Goal: Register for event/course

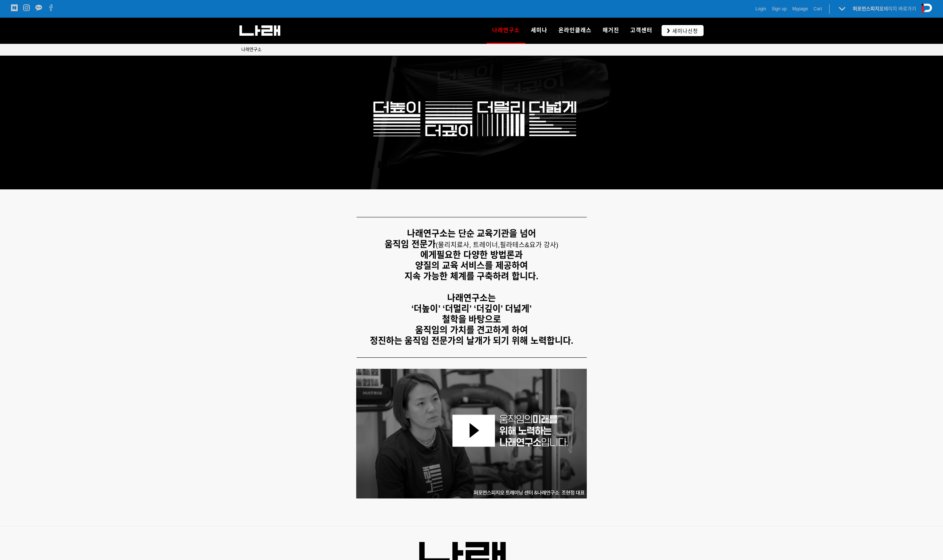
click at [678, 28] on span "세미나신청" at bounding box center [684, 30] width 28 height 7
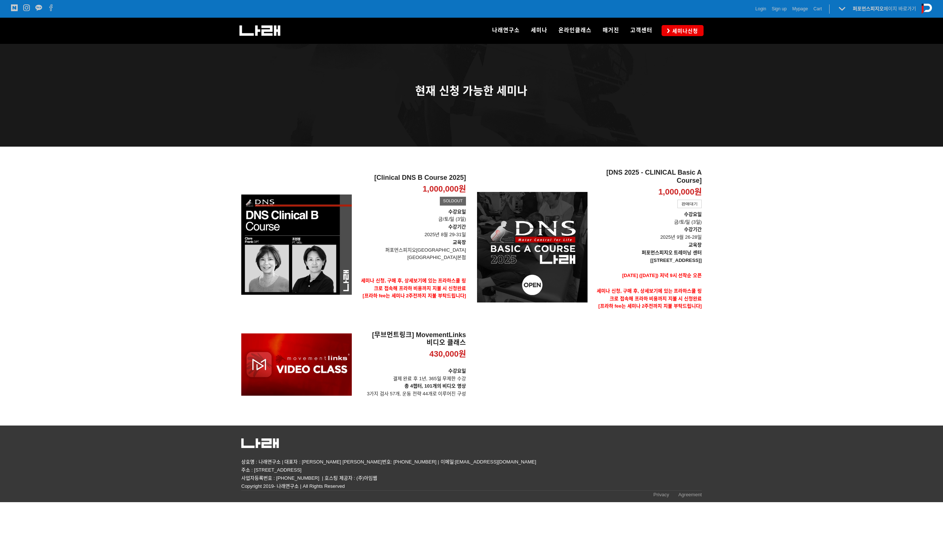
click at [680, 187] on p "1,000,000원" at bounding box center [679, 192] width 43 height 11
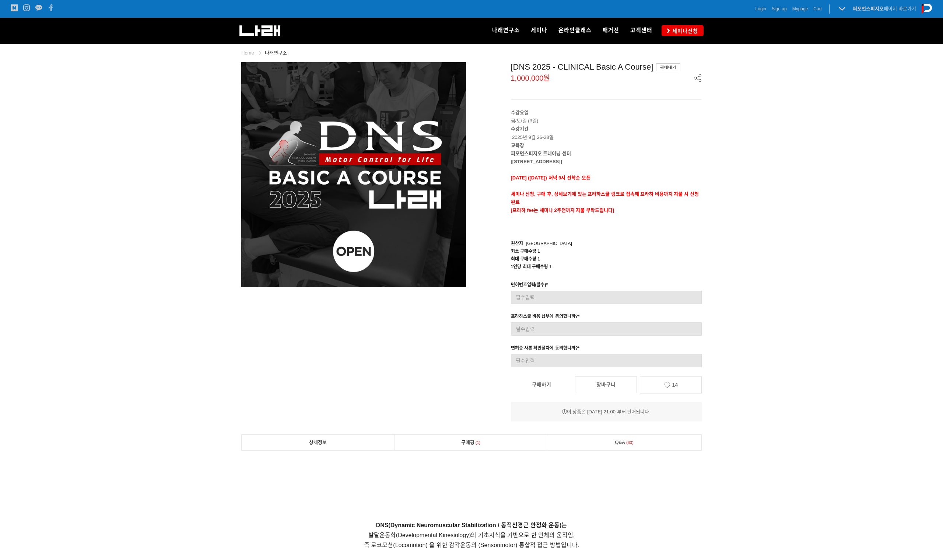
click at [758, 11] on span "Login" at bounding box center [760, 8] width 11 height 7
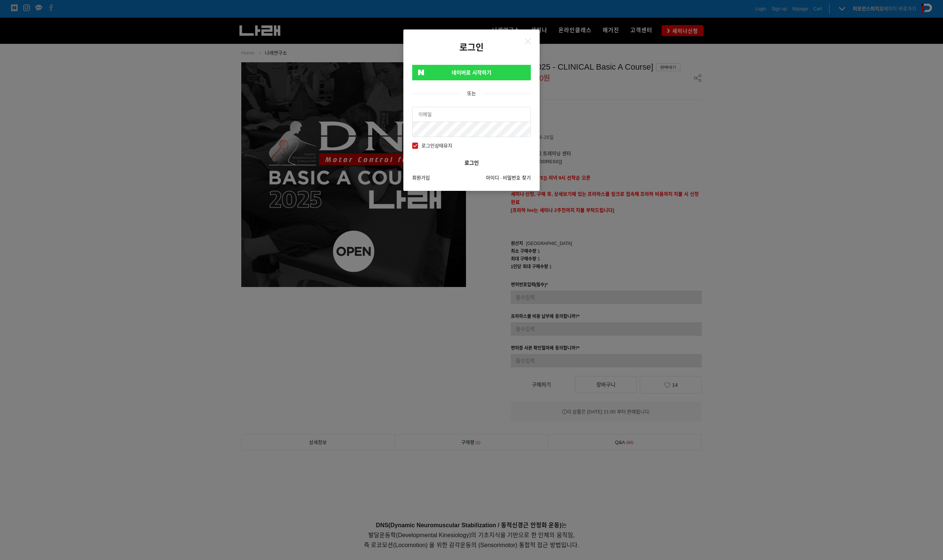
click at [519, 74] on link "네이버로 시작하기" at bounding box center [471, 72] width 119 height 15
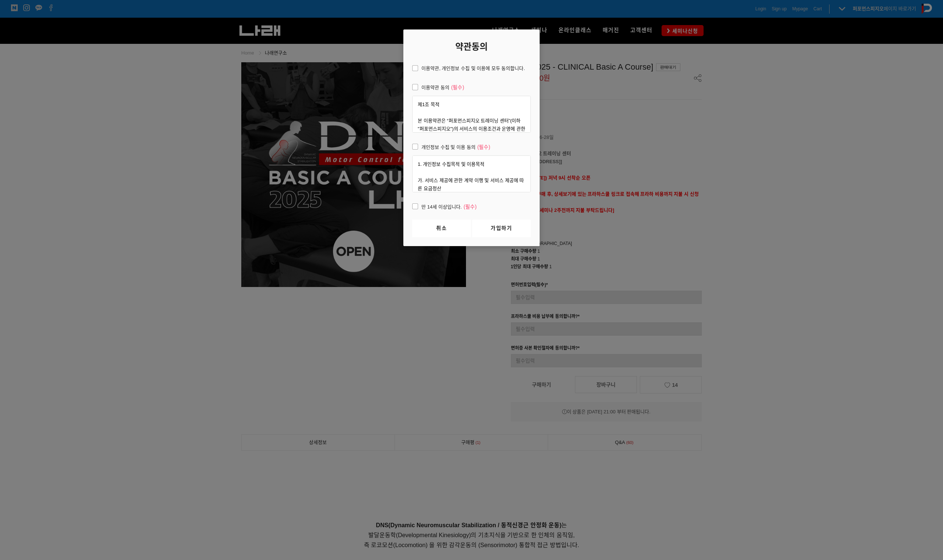
click at [429, 70] on span "이용약관, 개인정보 수집 및 이용에 모두 동의합니다." at bounding box center [468, 68] width 113 height 8
click at [410, 70] on input "이용약관, 개인정보 수집 및 이용에 모두 동의합니다." at bounding box center [407, 67] width 5 height 5
checkbox input "true"
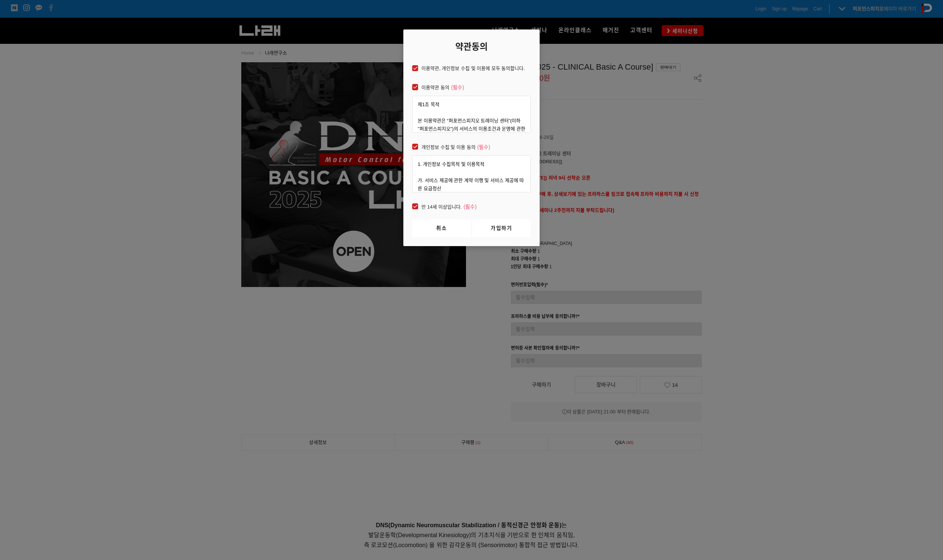
checkbox input "true"
click at [498, 226] on link "가입하기" at bounding box center [501, 228] width 59 height 18
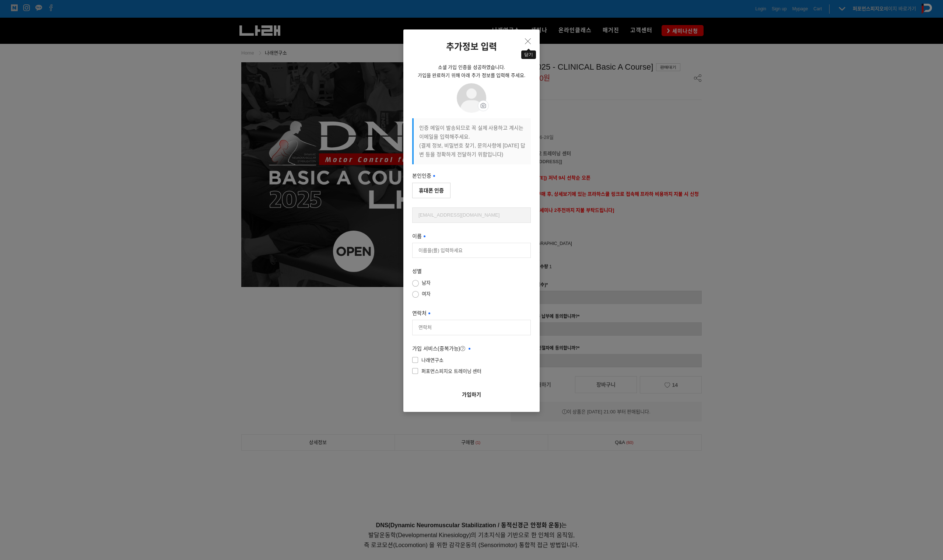
click at [532, 36] on button "Close" at bounding box center [528, 41] width 12 height 12
click at [442, 193] on button "휴대폰 인증" at bounding box center [431, 190] width 38 height 15
click at [673, 239] on div "추가정보 입력 소셜 가입 인증을 성공하였습니다. 가입을 완료하기 위해 아래 추가 정보를 입력해 주세요. 프로필 이미지 프로필 사진 설정 수정 …" at bounding box center [471, 280] width 943 height 560
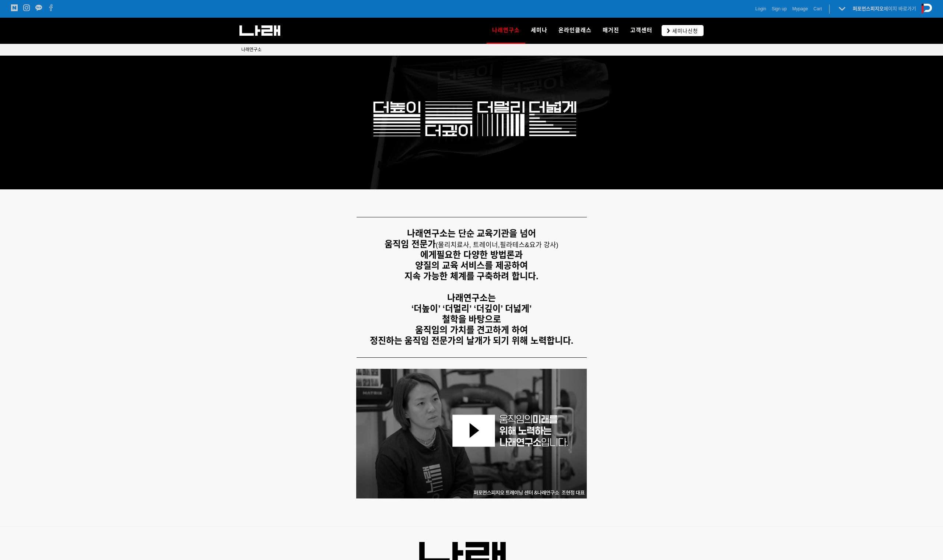
click at [672, 25] on link "세미나신청" at bounding box center [682, 30] width 42 height 11
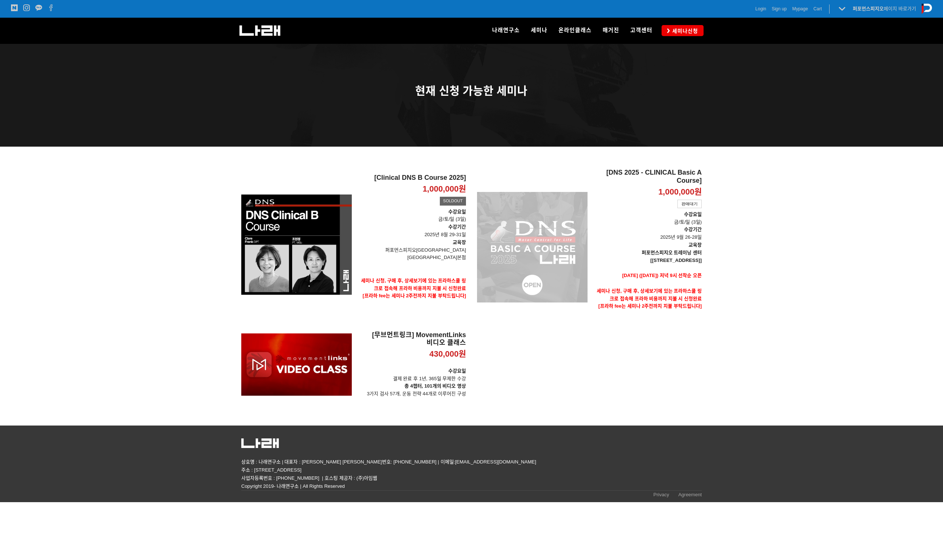
click at [569, 233] on div "[DNS 2025 - CLINICAL Basic A Course] 1,000,000원 TIME SALE 판매대기" at bounding box center [532, 247] width 110 height 157
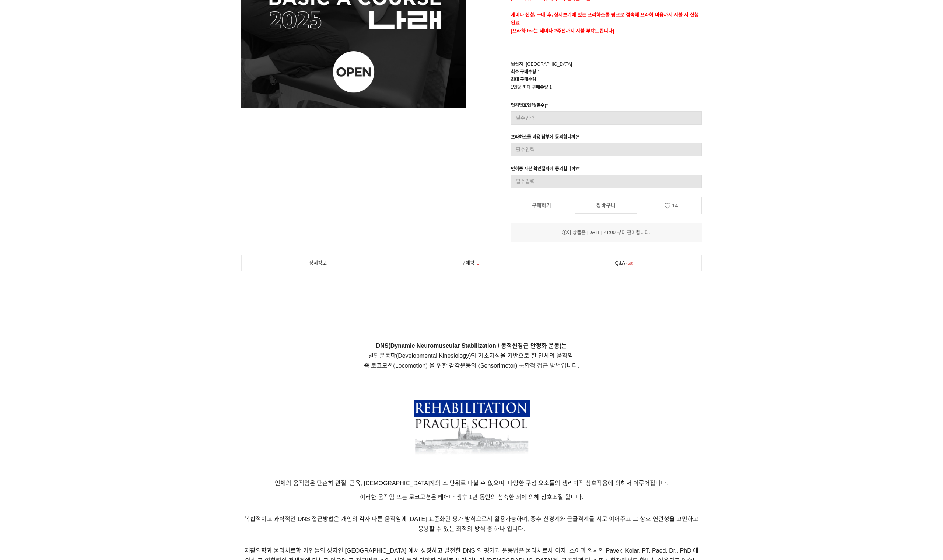
scroll to position [183, 0]
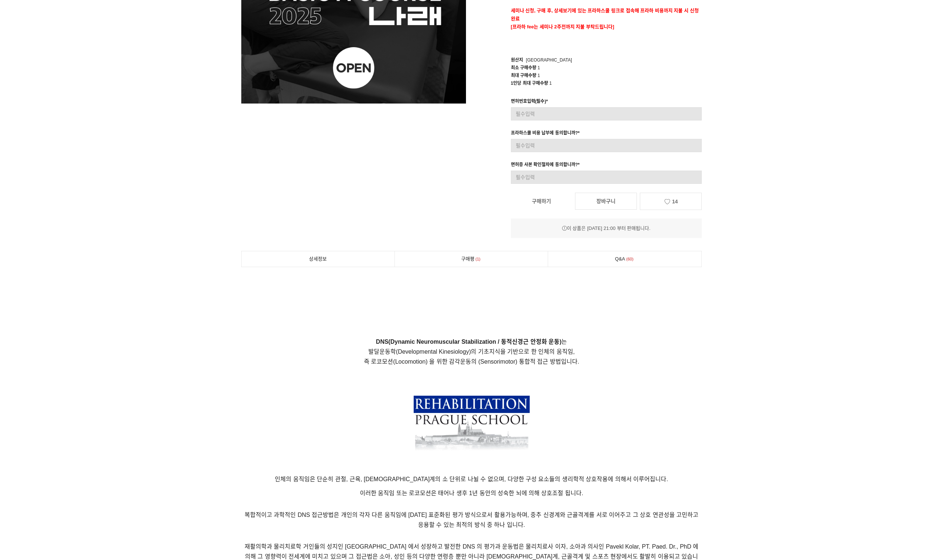
click at [543, 205] on link "구매하기" at bounding box center [541, 201] width 61 height 16
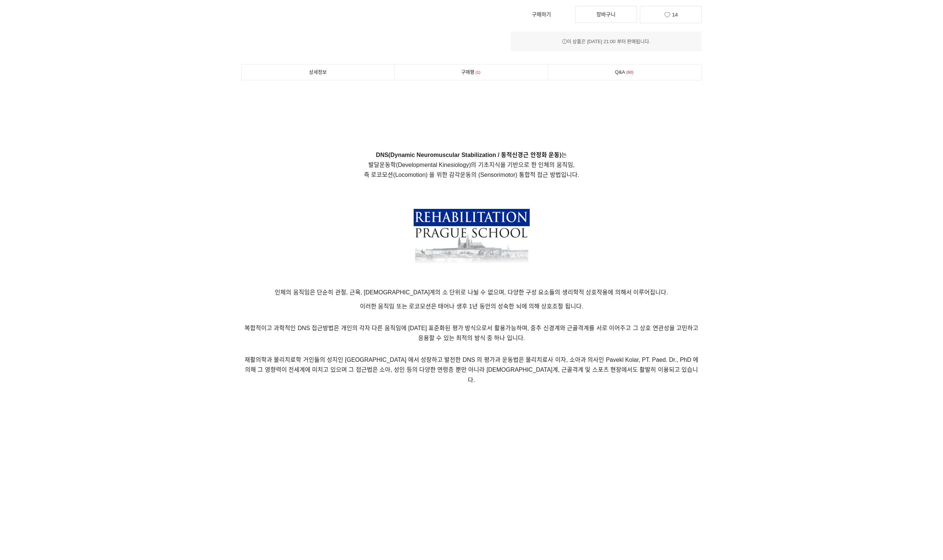
scroll to position [375, 0]
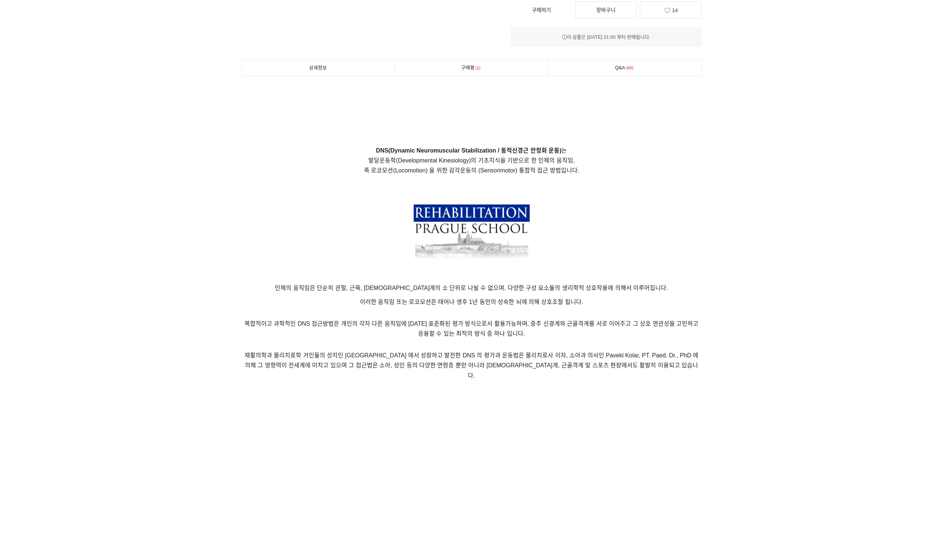
click at [525, 64] on link "구매평 1" at bounding box center [471, 67] width 153 height 15
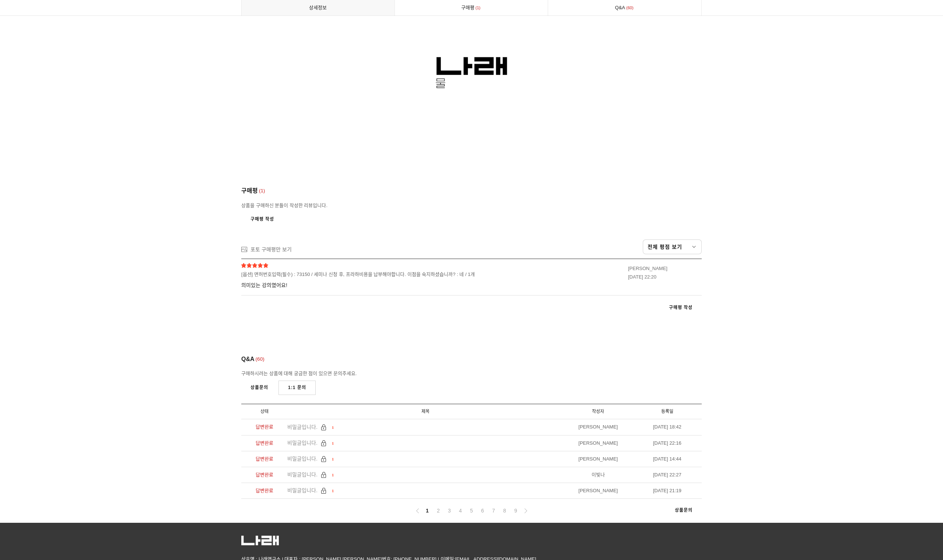
scroll to position [3913, 0]
click at [440, 506] on link "2" at bounding box center [438, 510] width 9 height 9
click at [296, 440] on span "교육 문의 드립니다" at bounding box center [307, 443] width 41 height 6
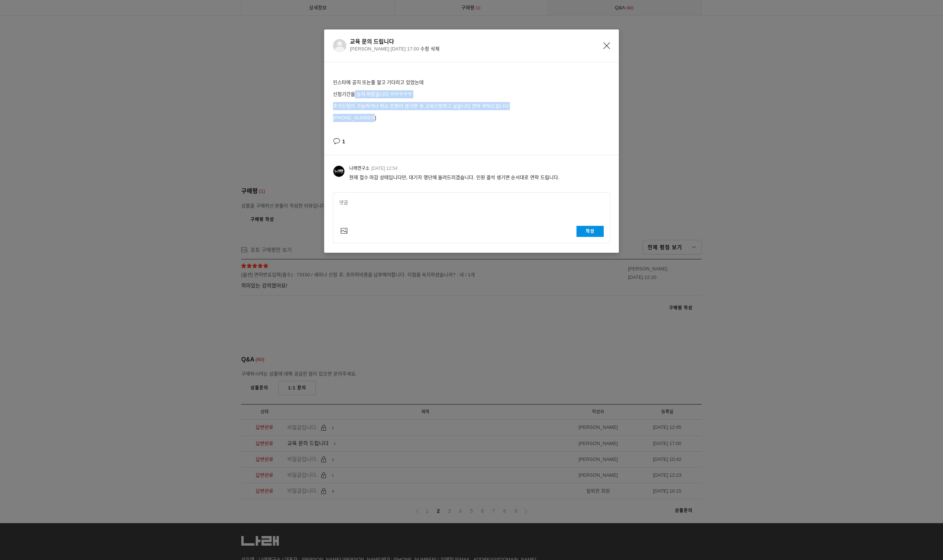
drag, startPoint x: 354, startPoint y: 94, endPoint x: 413, endPoint y: 117, distance: 63.9
click at [413, 117] on div "인스타에 공지 뜨는줄 알고 기다리고 있었는데 신청기간을 놓쳐 버렸습니다 ㅠㅠㅠㅠㅠ 추가신청이 가능하거나 취소 인원이 생기면 꼭 교육신청하고 싶…" at bounding box center [471, 99] width 277 height 43
click at [606, 49] on div "교육 문의 드립니다 이아영 2024-08-19 17:00 수정 삭제" at bounding box center [480, 45] width 260 height 15
click at [608, 45] on icon "Close" at bounding box center [606, 45] width 7 height 7
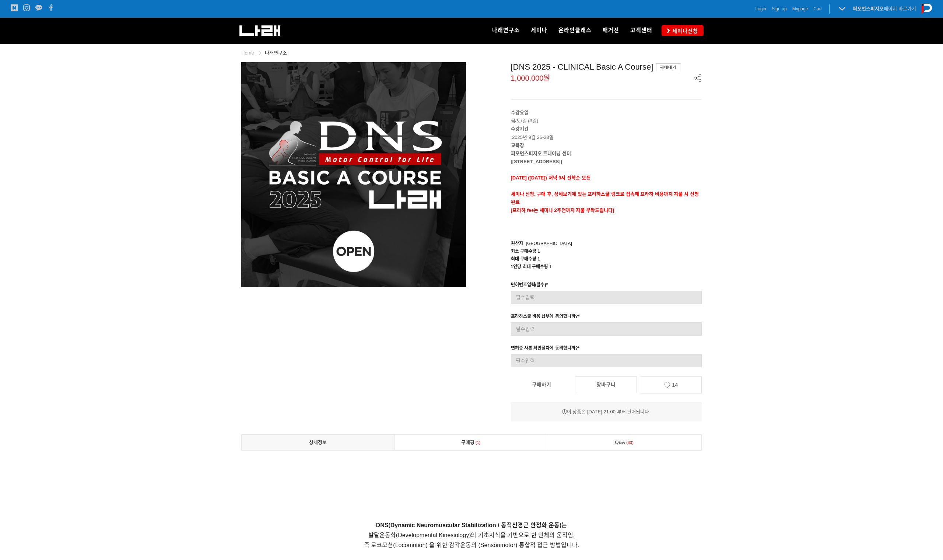
click at [774, 11] on span "Sign up" at bounding box center [779, 8] width 15 height 7
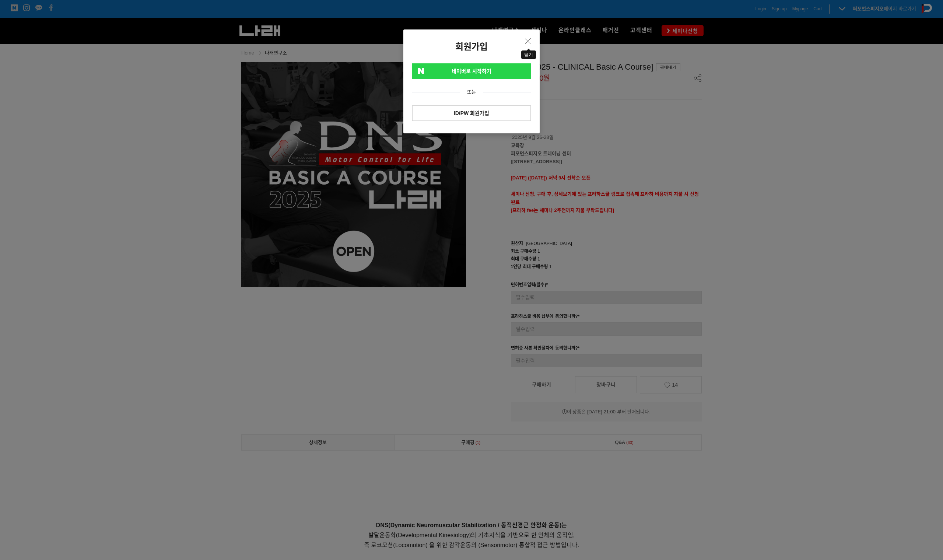
click at [531, 41] on button "Close" at bounding box center [528, 41] width 12 height 12
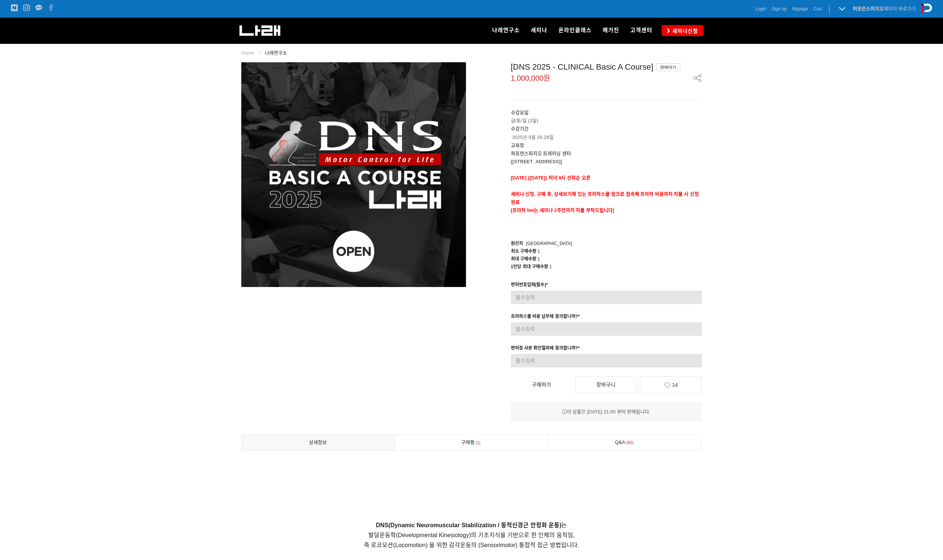
click at [759, 7] on span "Login" at bounding box center [760, 8] width 11 height 7
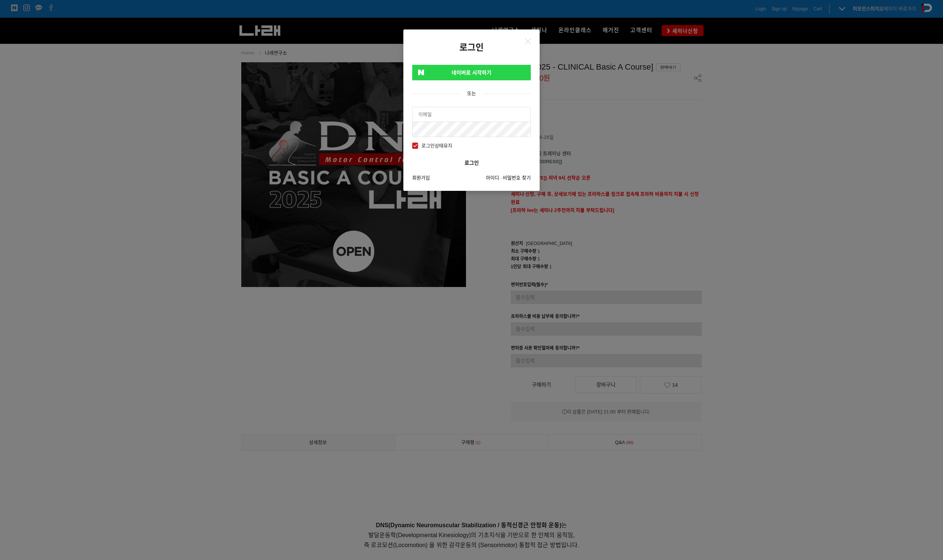
click at [465, 73] on link "네이버로 시작하기" at bounding box center [471, 72] width 119 height 15
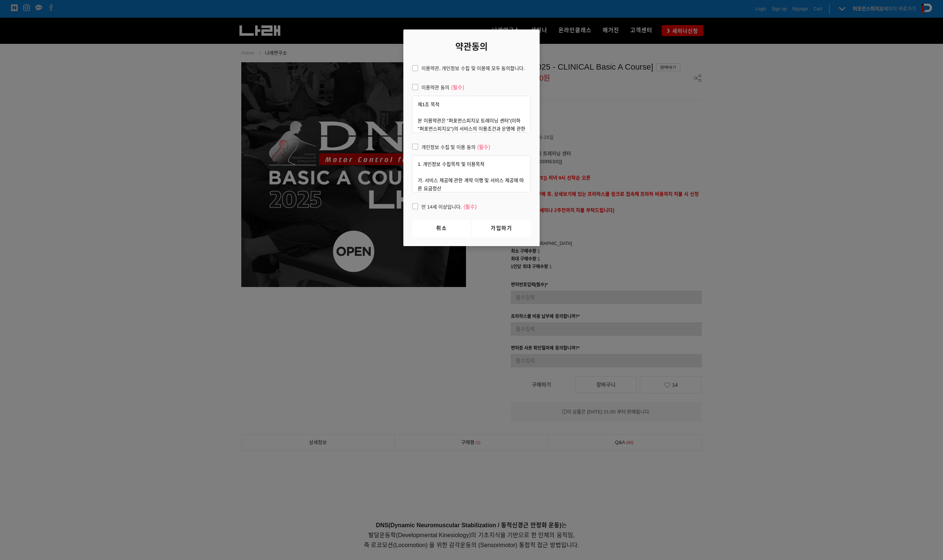
click at [455, 72] on span "이용약관, 개인정보 수집 및 이용에 모두 동의합니다." at bounding box center [468, 68] width 113 height 8
click at [410, 70] on input "이용약관, 개인정보 수집 및 이용에 모두 동의합니다." at bounding box center [407, 67] width 5 height 5
checkbox input "true"
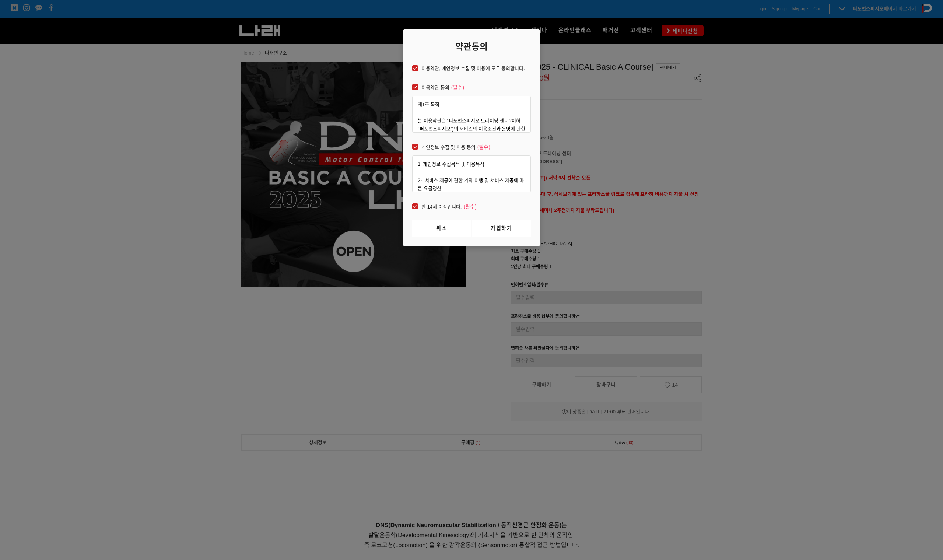
checkbox input "true"
click at [498, 231] on link "가입하기" at bounding box center [501, 228] width 59 height 18
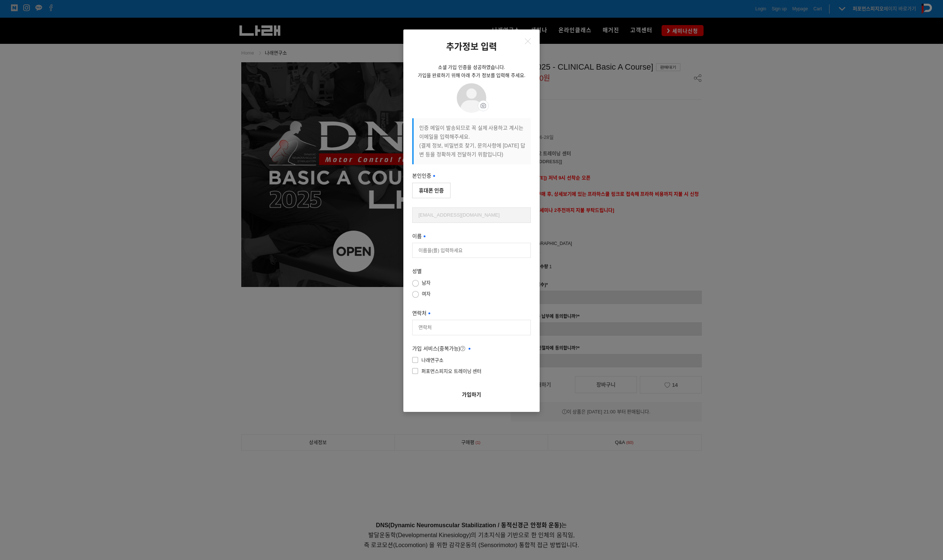
click at [432, 189] on button "휴대폰 인증" at bounding box center [431, 190] width 38 height 15
type input "[PERSON_NAME]"
type input "01048168744"
click at [439, 358] on span "나래연구소" at bounding box center [427, 360] width 31 height 8
click at [439, 358] on input"] "나래연구소" at bounding box center [464, 359] width 119 height 5
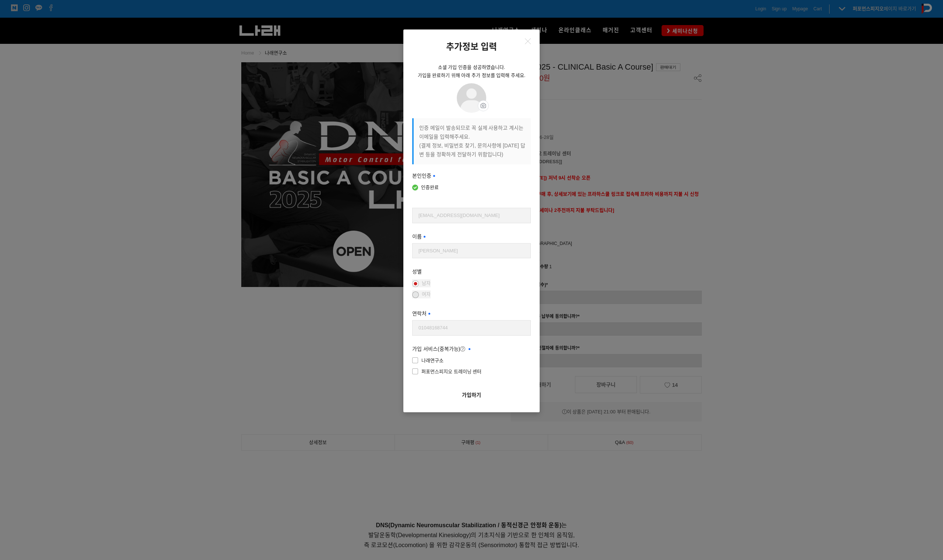
checkbox input"] "true"
click at [446, 369] on span "퍼포먼스피지오 트레이닝 센터" at bounding box center [446, 372] width 69 height 8
click at [446, 369] on input"] "퍼포먼스피지오 트레이닝 센터" at bounding box center [464, 370] width 119 height 5
checkbox input"] "true"
click at [473, 391] on button "가입하기" at bounding box center [471, 395] width 119 height 17
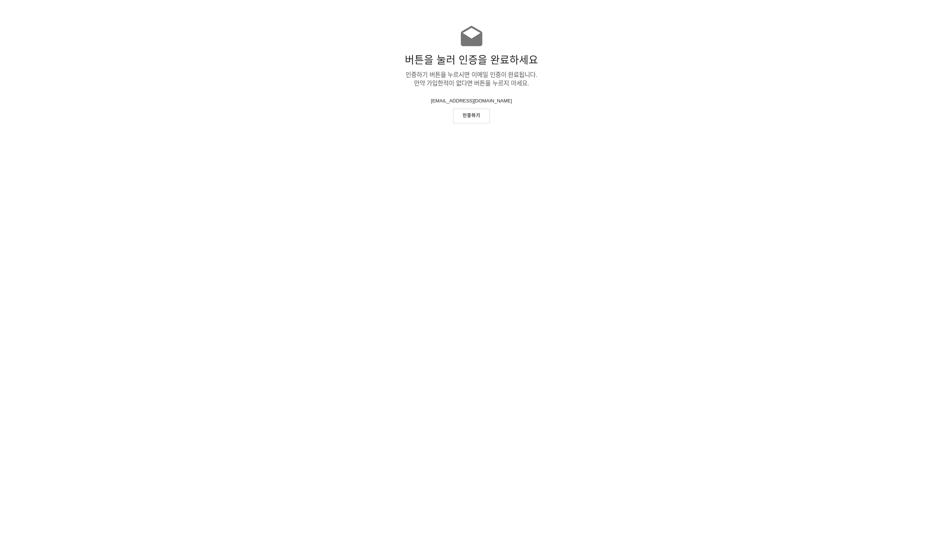
click at [470, 113] on link "인증하기" at bounding box center [471, 116] width 37 height 14
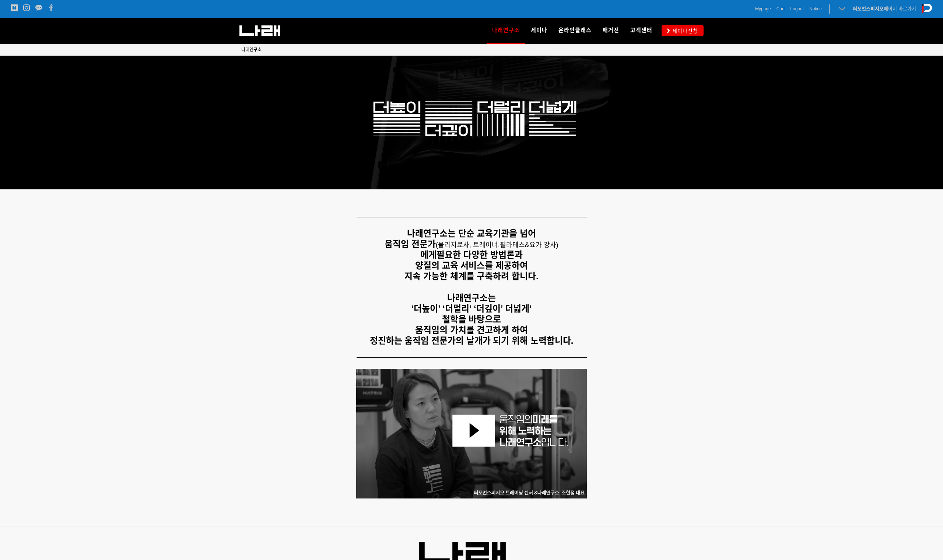
click at [840, 10] on icon at bounding box center [842, 9] width 10 height 10
click at [760, 10] on span "Mypage" at bounding box center [763, 8] width 16 height 7
